Goal: Use online tool/utility

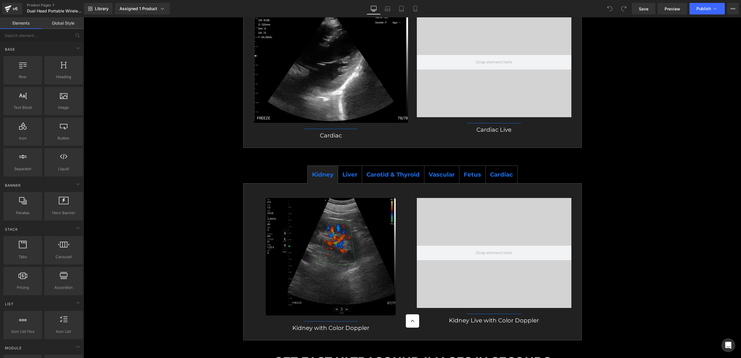
scroll to position [2294, 0]
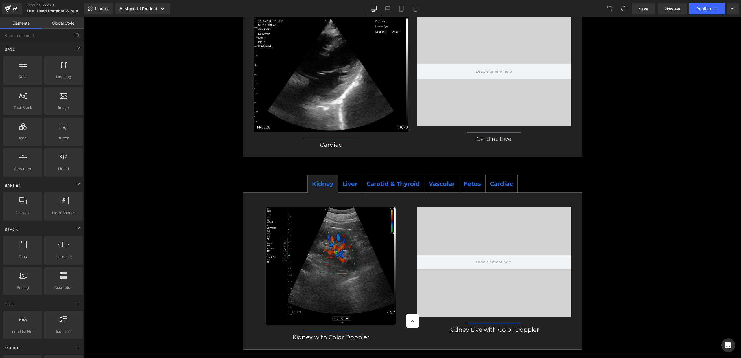
click at [506, 66] on div at bounding box center [494, 71] width 155 height 110
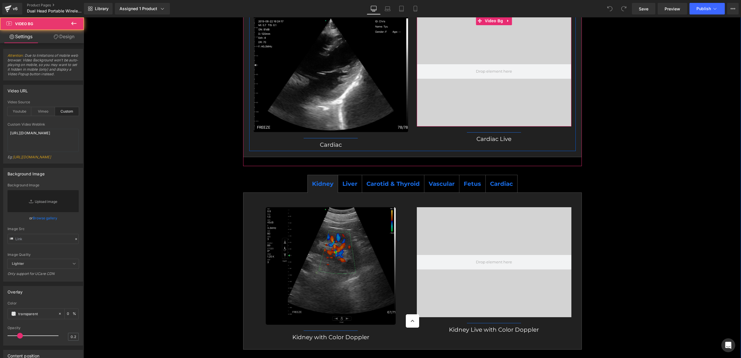
click at [483, 64] on div at bounding box center [494, 71] width 155 height 110
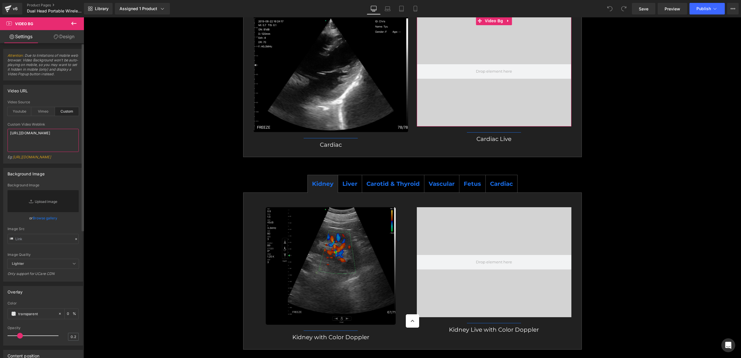
drag, startPoint x: 35, startPoint y: 143, endPoint x: 10, endPoint y: 134, distance: 27.0
click at [10, 134] on textarea "[URL][DOMAIN_NAME]" at bounding box center [43, 140] width 71 height 23
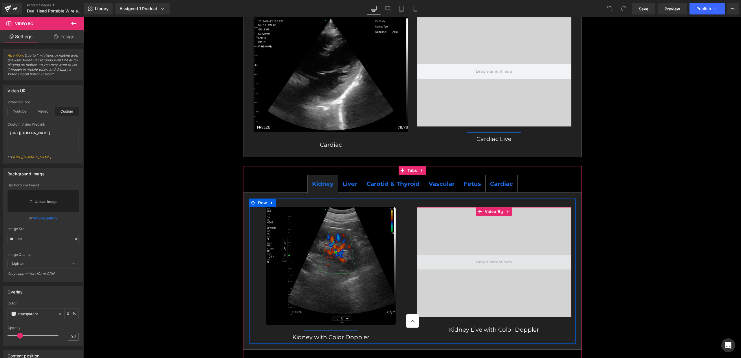
click at [485, 255] on span at bounding box center [494, 262] width 155 height 14
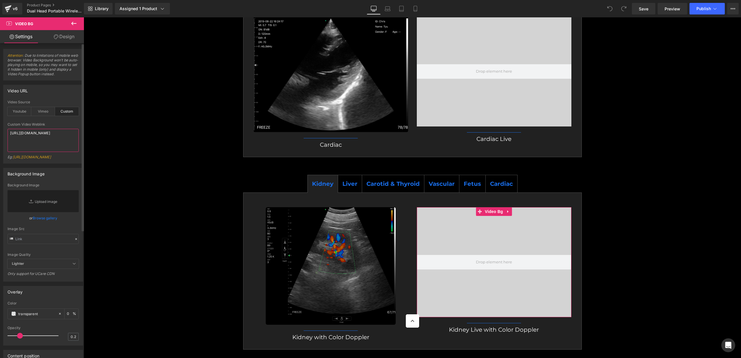
drag, startPoint x: 34, startPoint y: 142, endPoint x: 5, endPoint y: 131, distance: 31.4
click at [5, 131] on div "custom Video Source Youtube Vimeo Custom Youtube Weblink [URL][DOMAIN_NAME] Eg:…" at bounding box center [42, 131] width 79 height 63
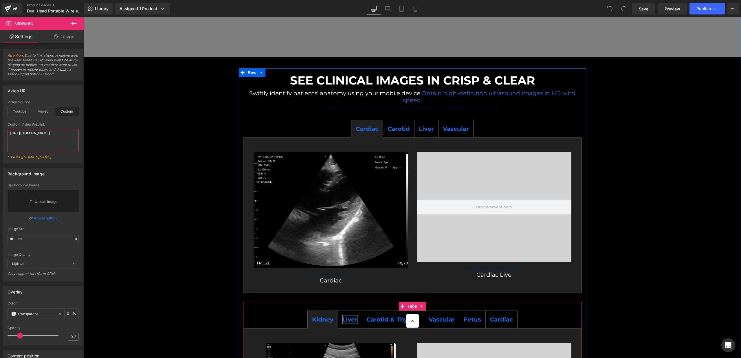
scroll to position [2130, 0]
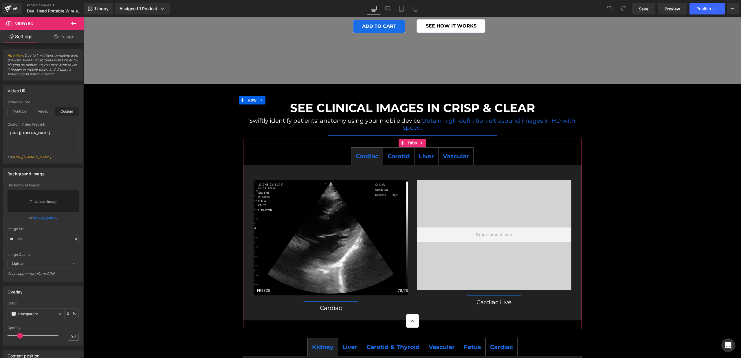
click at [401, 153] on span "Carotid" at bounding box center [399, 156] width 22 height 7
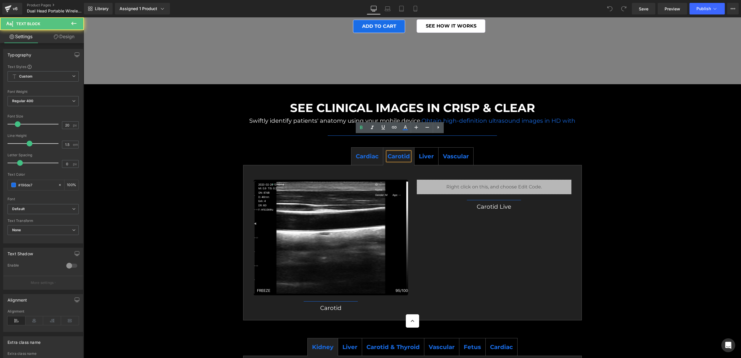
click at [421, 153] on span "Liver" at bounding box center [426, 156] width 15 height 7
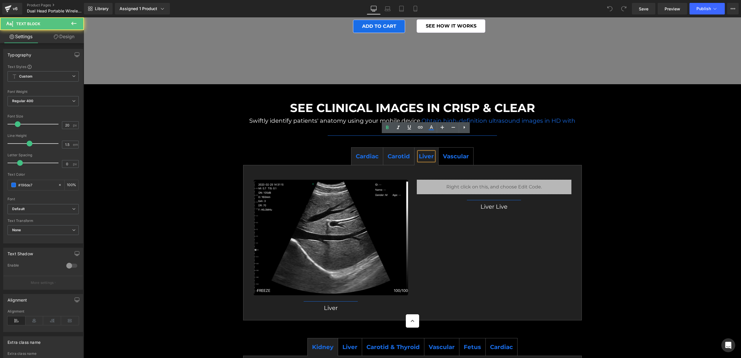
click at [443, 152] on div "Vascular Text Block" at bounding box center [456, 156] width 26 height 9
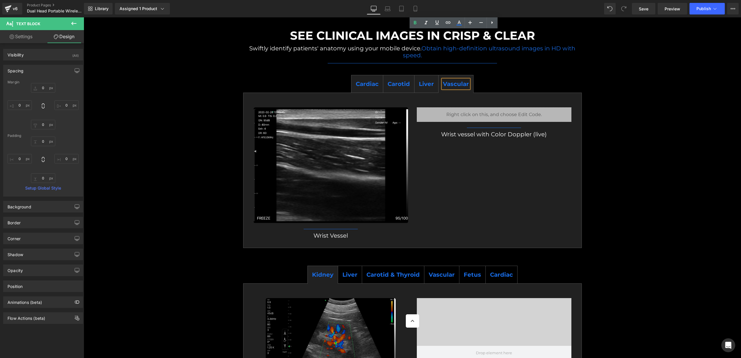
scroll to position [2278, 0]
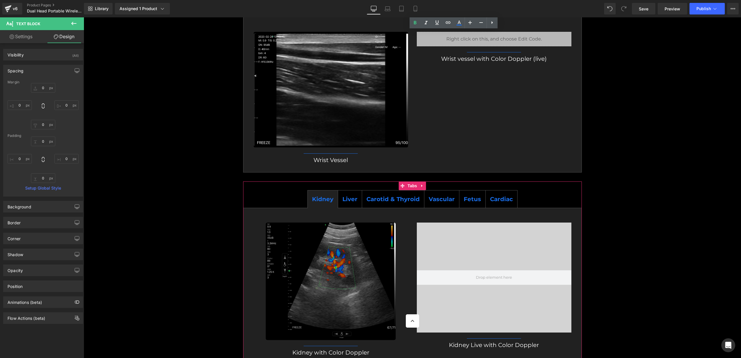
click at [354, 196] on span "Liver" at bounding box center [349, 199] width 15 height 7
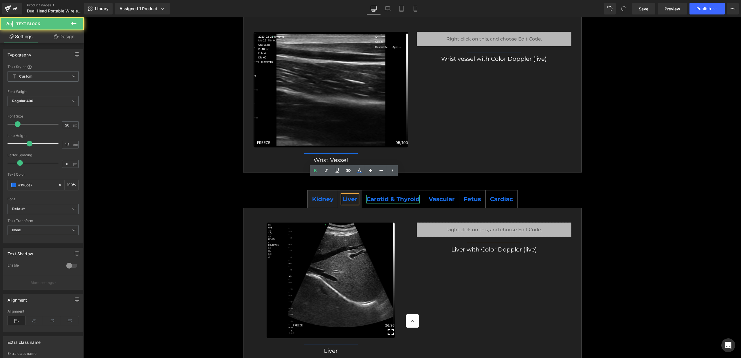
click at [383, 196] on b "Carotid & Thyroid" at bounding box center [392, 199] width 53 height 7
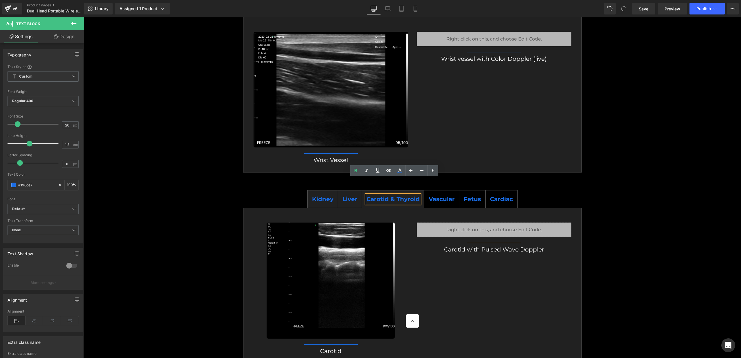
click at [444, 196] on b "Vascular" at bounding box center [442, 199] width 26 height 7
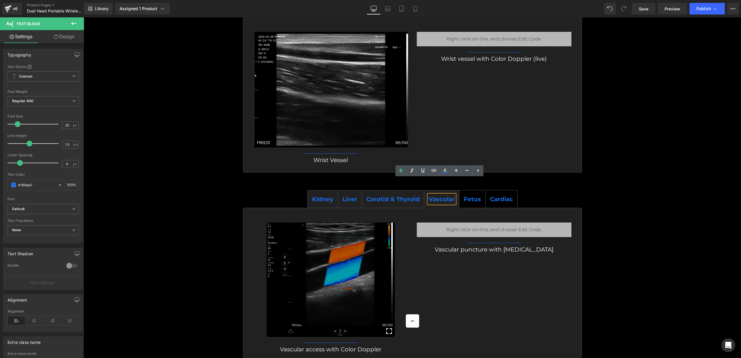
click at [464, 196] on b "Fetus" at bounding box center [472, 199] width 17 height 7
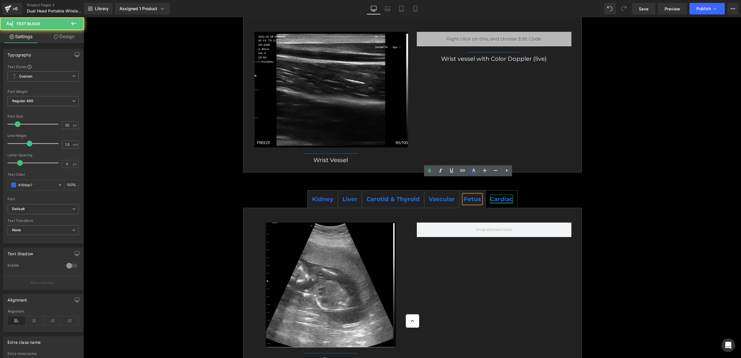
click at [490, 202] on div at bounding box center [501, 202] width 23 height 1
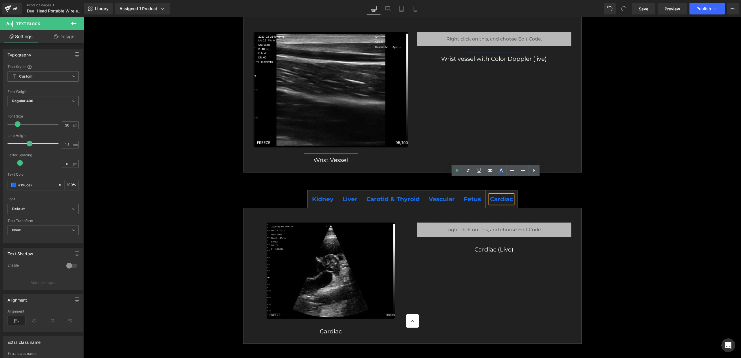
click at [328, 196] on span "Kidney" at bounding box center [322, 199] width 21 height 7
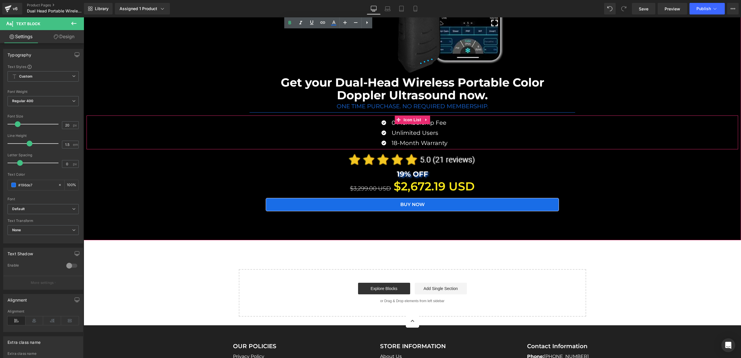
scroll to position [5694, 0]
